Goal: Information Seeking & Learning: Check status

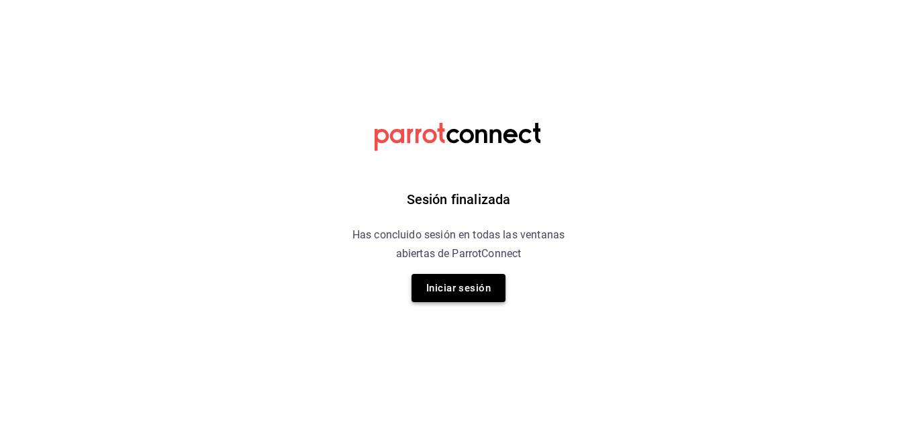
click at [438, 285] on button "Iniciar sesión" at bounding box center [458, 288] width 94 height 28
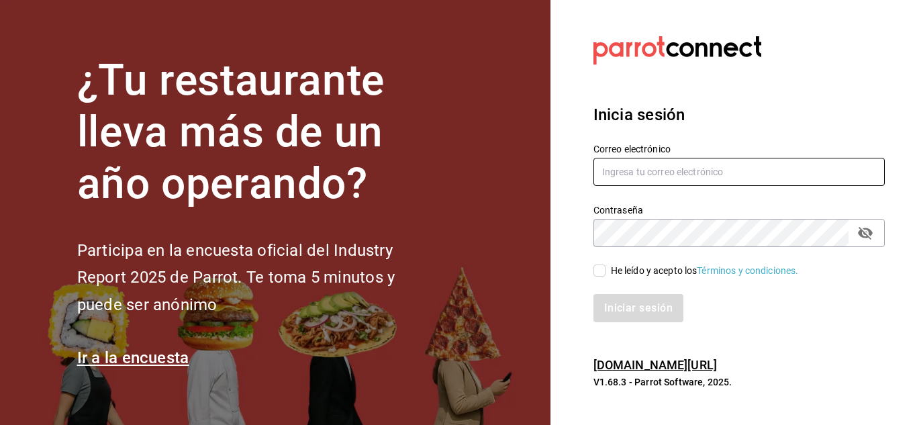
type input "[PERSON_NAME][EMAIL_ADDRESS][DOMAIN_NAME]"
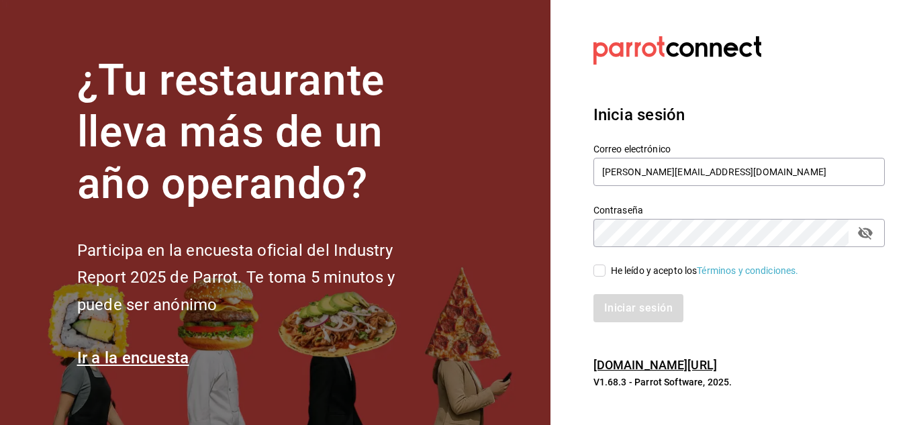
click at [595, 272] on input "He leído y acepto los Términos y condiciones." at bounding box center [599, 270] width 12 height 12
checkbox input "true"
click at [614, 299] on button "Iniciar sesión" at bounding box center [638, 308] width 91 height 28
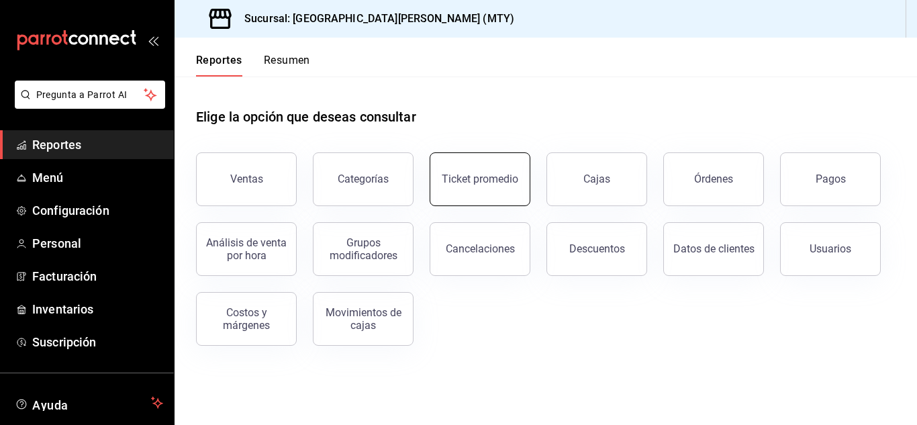
click at [468, 189] on button "Ticket promedio" at bounding box center [480, 179] width 101 height 54
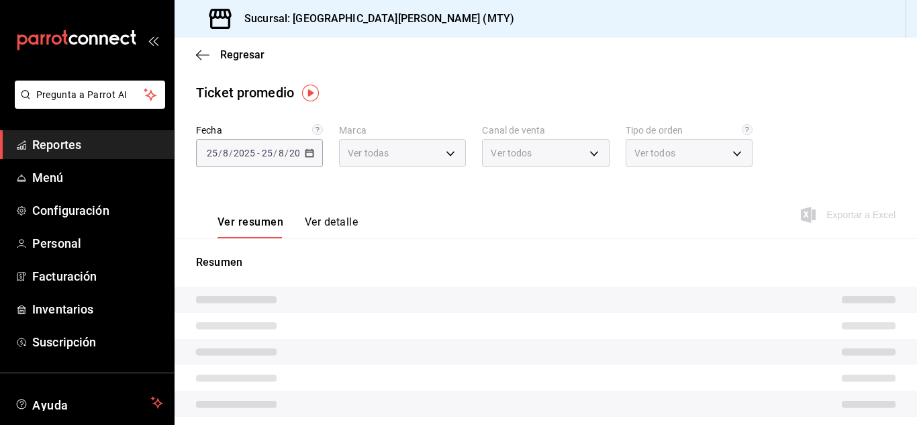
type input "993182a7-2c84-4ec8-9ef4-4438dae30c02"
type input "PARROT,UBER_EATS,RAPPI,DIDI_FOOD,ONLINE"
type input "96359a79-f33f-45b3-934b-2867b65d345c,c6fcd88e-9977-4e7e-951e-e2b9f3ed99d5,482ce…"
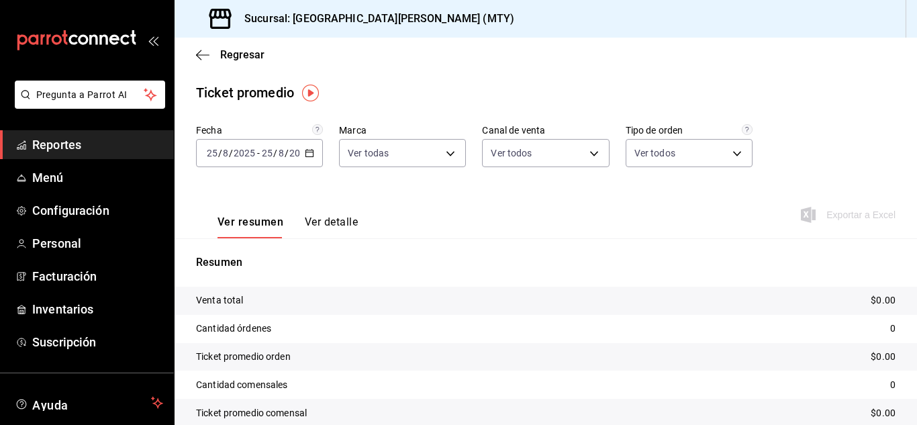
click at [317, 153] on div "2025-08-25 25 / 8 / 2025 - 2025-08-25 25 / 8 / 2025" at bounding box center [259, 153] width 127 height 28
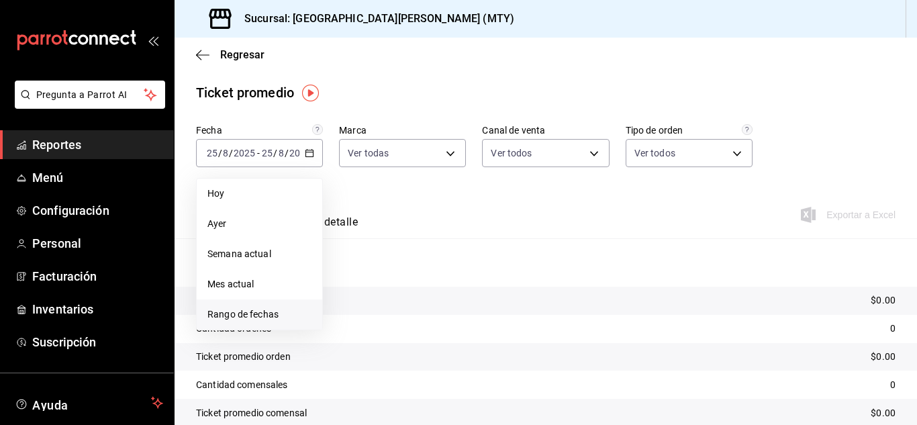
click at [272, 314] on span "Rango de fechas" at bounding box center [259, 314] width 104 height 14
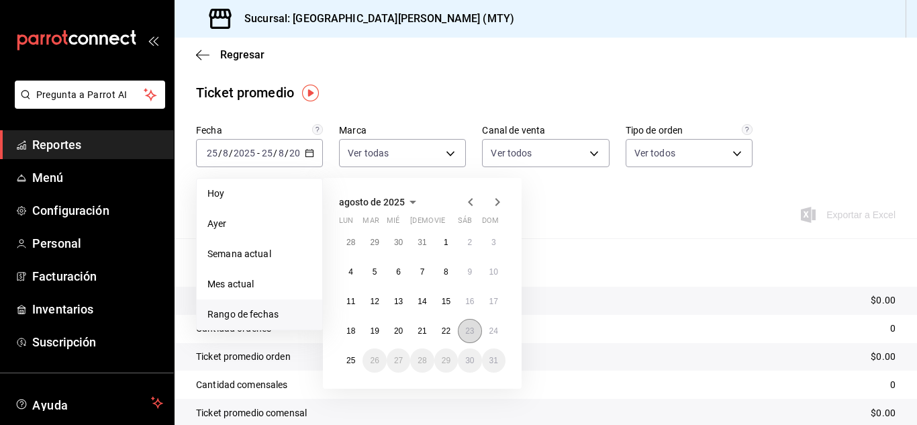
click at [471, 332] on abbr "23" at bounding box center [469, 330] width 9 height 9
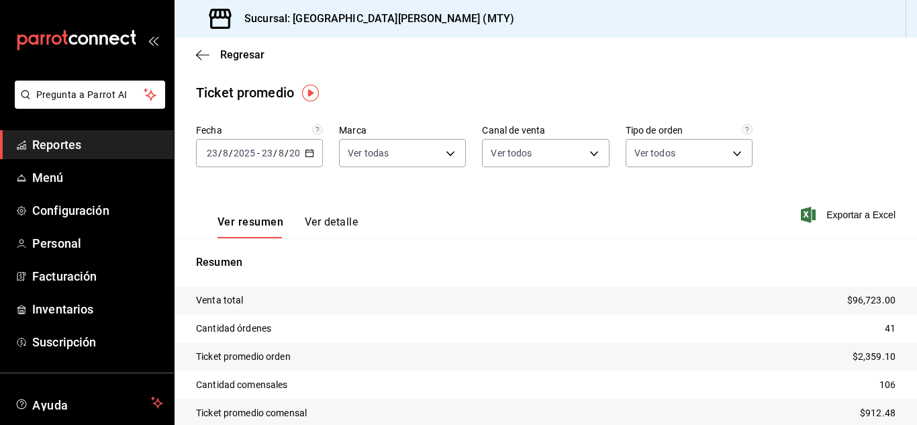
click at [331, 226] on button "Ver detalle" at bounding box center [331, 226] width 53 height 23
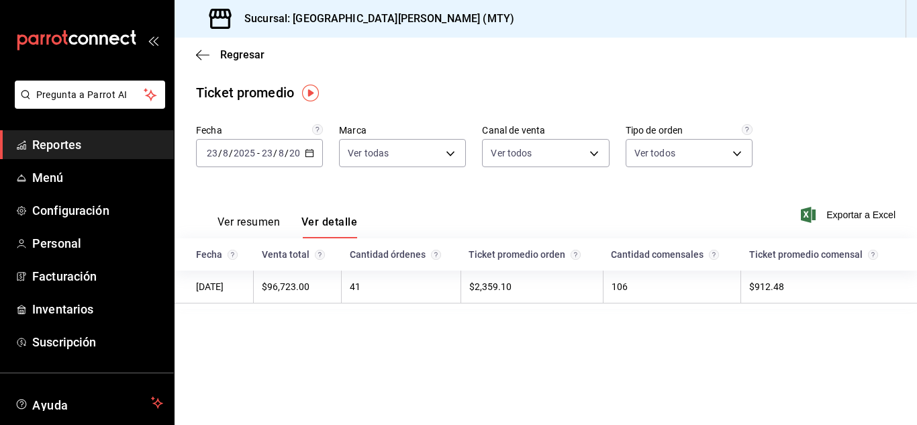
click at [661, 294] on td "106" at bounding box center [672, 286] width 138 height 33
click at [312, 299] on td "$96,723.00" at bounding box center [298, 286] width 88 height 33
click at [303, 154] on div "2025-08-23 23 / 8 / 2025 - 2025-08-23 23 / 8 / 2025" at bounding box center [259, 153] width 127 height 28
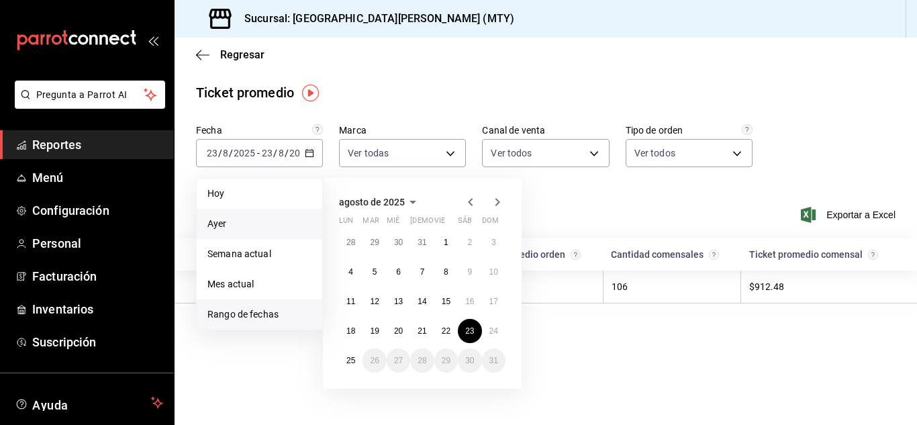
click at [240, 226] on span "Ayer" at bounding box center [259, 224] width 104 height 14
